Goal: Obtain resource: Obtain resource

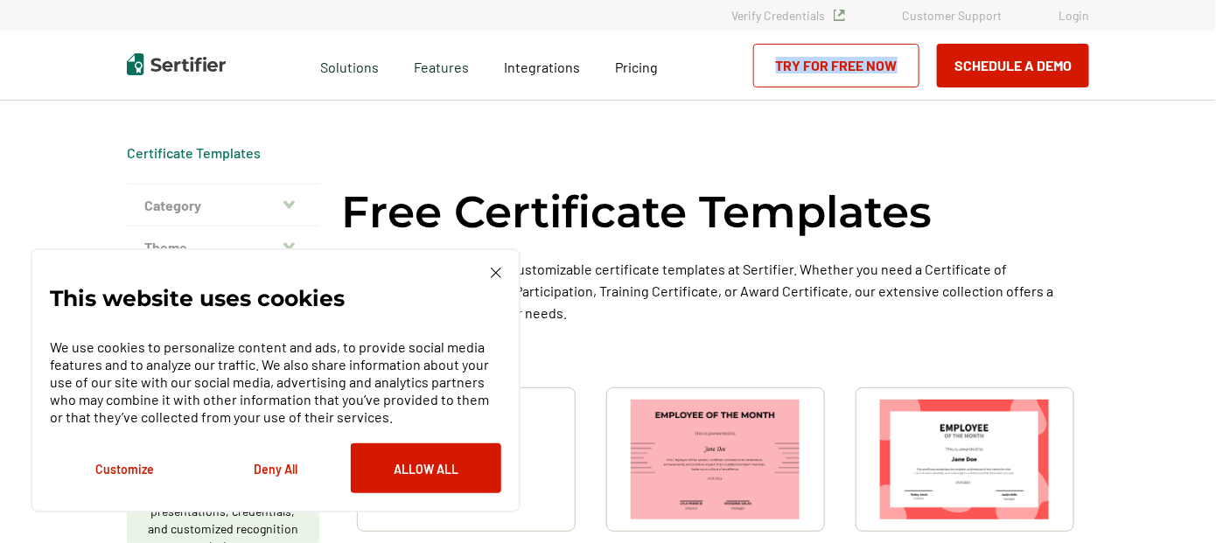
drag, startPoint x: 1215, startPoint y: 34, endPoint x: 1218, endPoint y: 120, distance: 85.8
click at [1215, 120] on html "Verify Credentials Customer Support Login Request A Demo Let us present you the…" at bounding box center [608, 271] width 1216 height 543
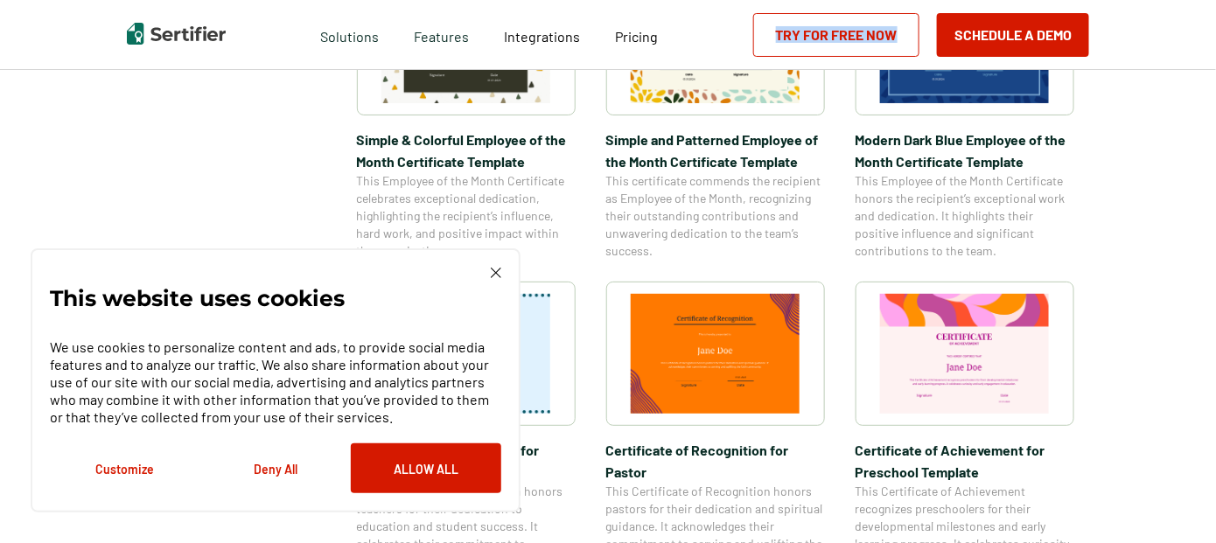
scroll to position [668, 0]
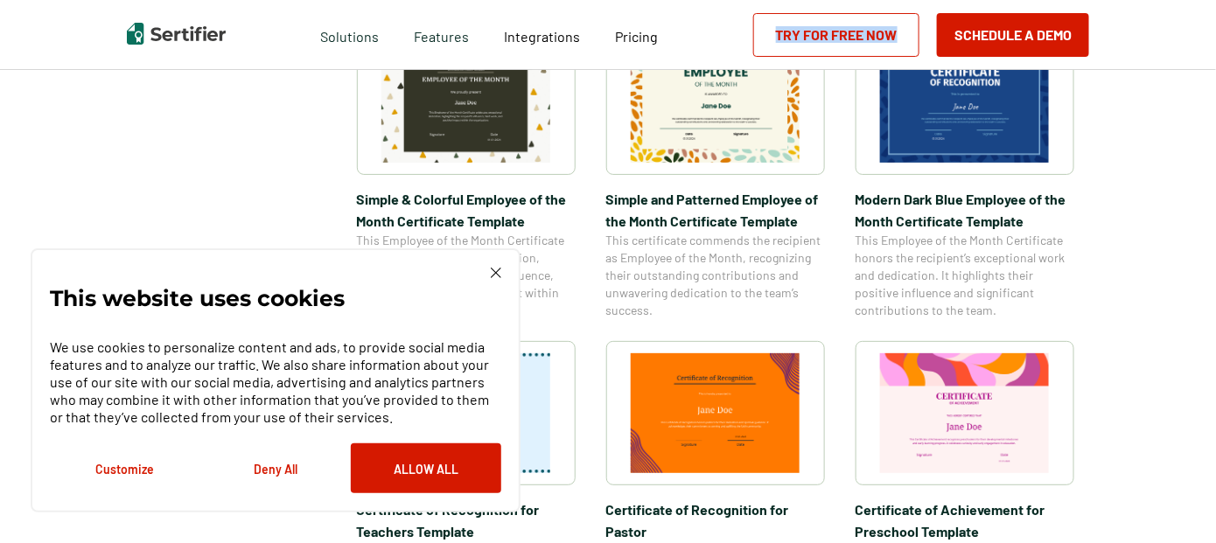
click at [497, 272] on img at bounding box center [496, 273] width 11 height 11
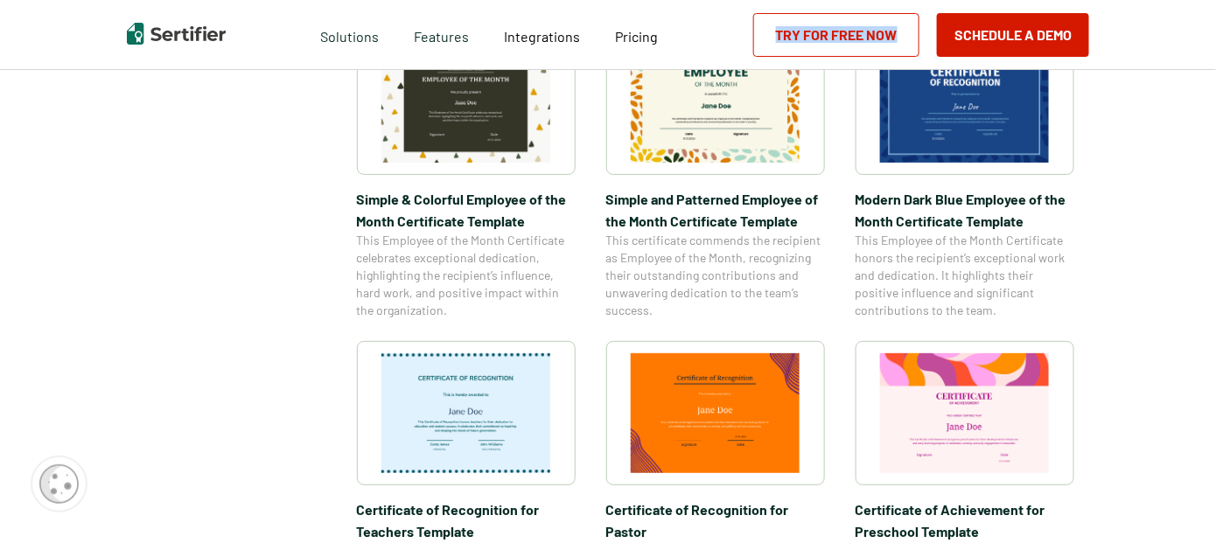
click at [1070, 140] on div at bounding box center [965, 103] width 219 height 144
